Goal: Information Seeking & Learning: Understand process/instructions

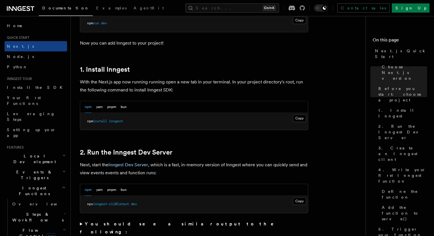
scroll to position [286, 0]
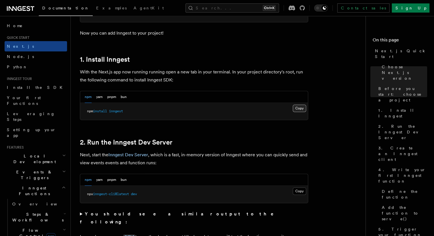
click at [299, 108] on button "Copy Copied" at bounding box center [299, 108] width 13 height 7
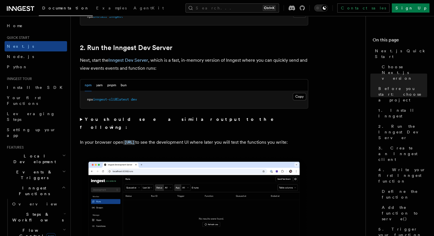
scroll to position [381, 0]
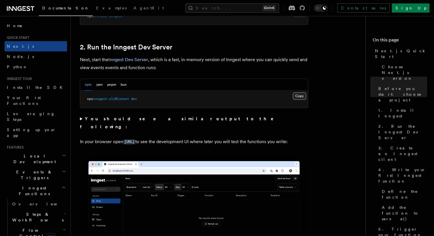
click at [300, 95] on button "Copy Copied" at bounding box center [299, 95] width 13 height 7
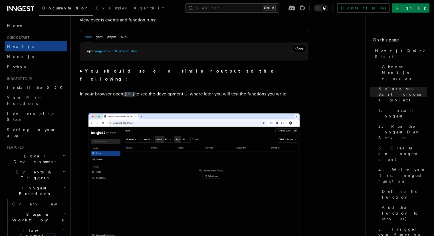
scroll to position [333, 0]
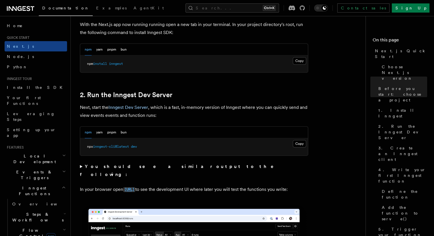
click at [131, 187] on code "[URL]" at bounding box center [129, 189] width 12 height 5
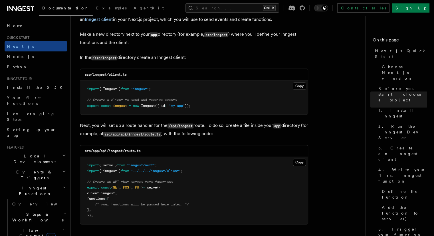
scroll to position [714, 0]
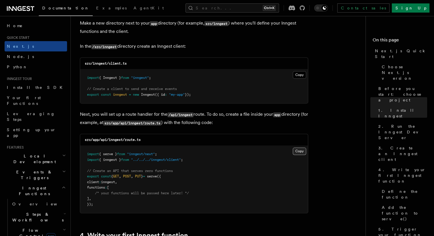
click at [301, 152] on button "Copy Copied" at bounding box center [299, 150] width 13 height 7
click at [297, 74] on button "Copy Copied" at bounding box center [299, 74] width 13 height 7
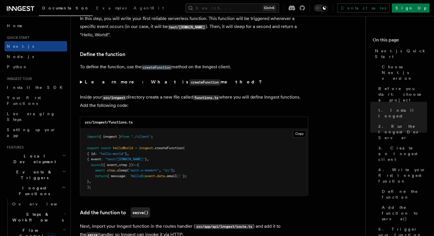
scroll to position [952, 0]
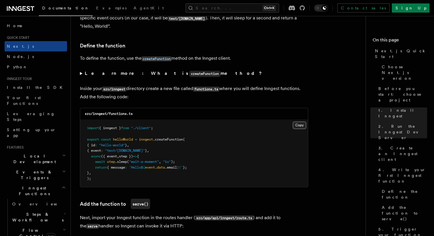
click at [300, 125] on button "Copy Copied" at bounding box center [299, 124] width 13 height 7
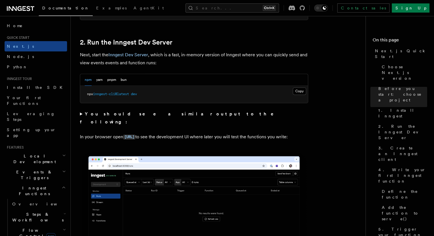
scroll to position [381, 0]
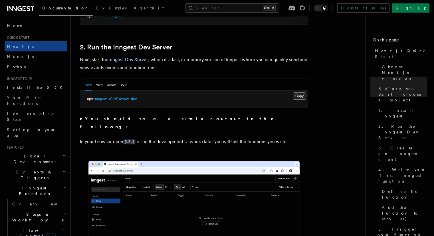
click at [295, 97] on button "Copy Copied" at bounding box center [299, 95] width 13 height 7
